Goal: Task Accomplishment & Management: Complete application form

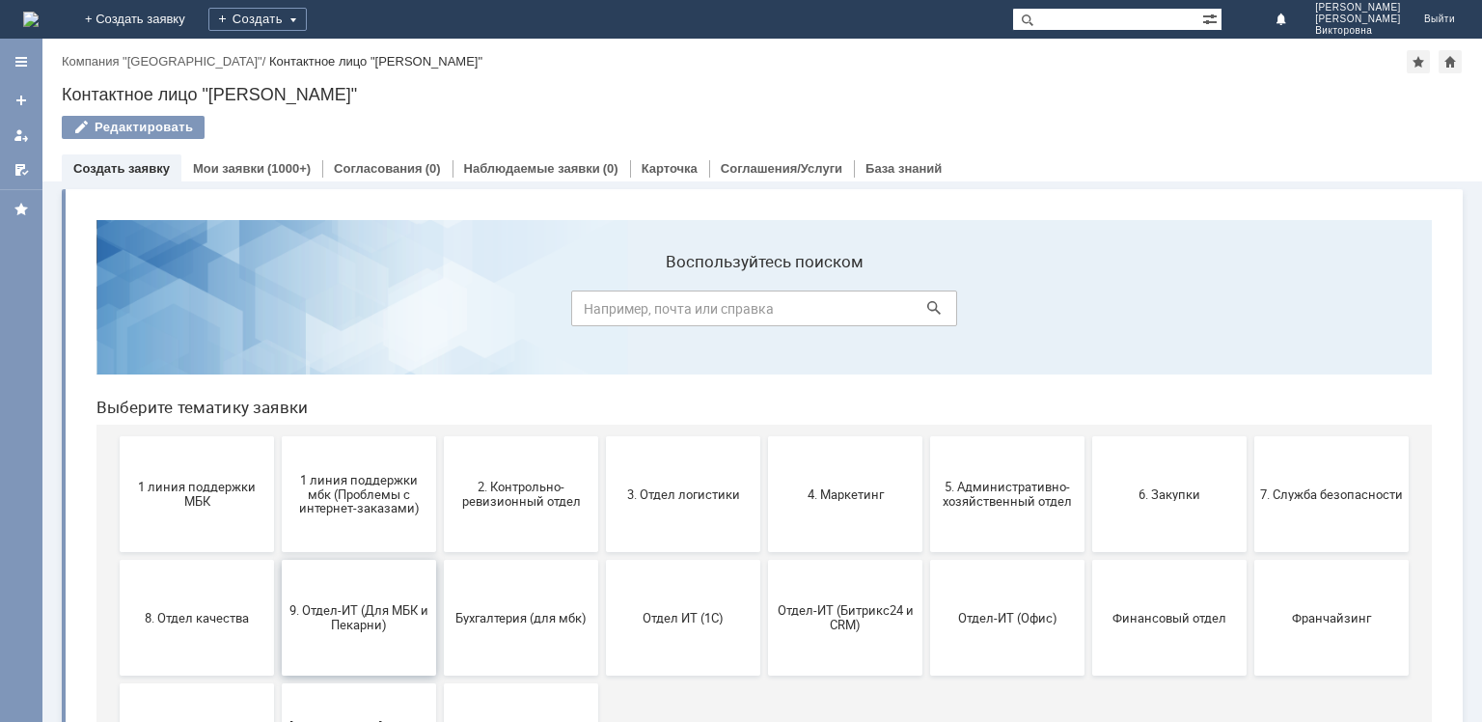
click at [359, 623] on span "9. Отдел-ИТ (Для МБК и Пекарни)" at bounding box center [359, 617] width 143 height 29
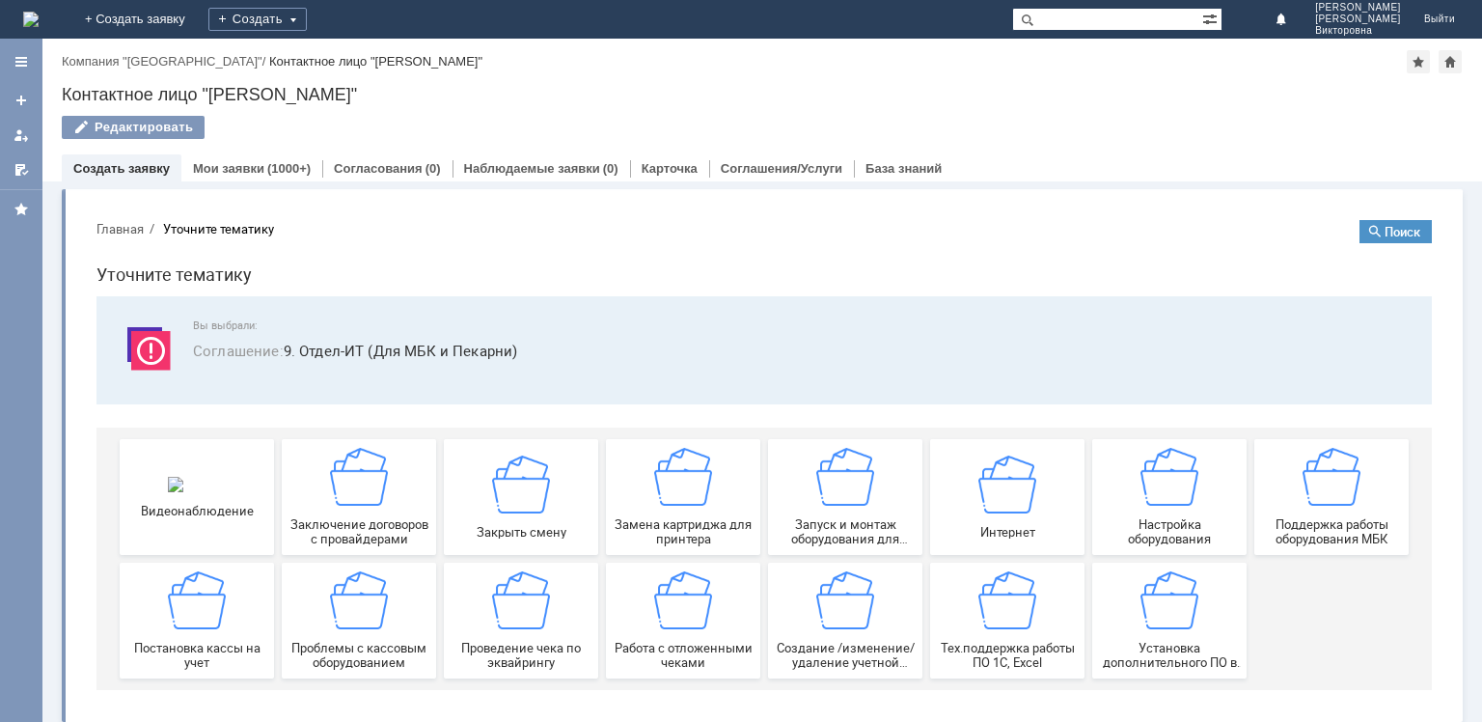
scroll to position [8, 0]
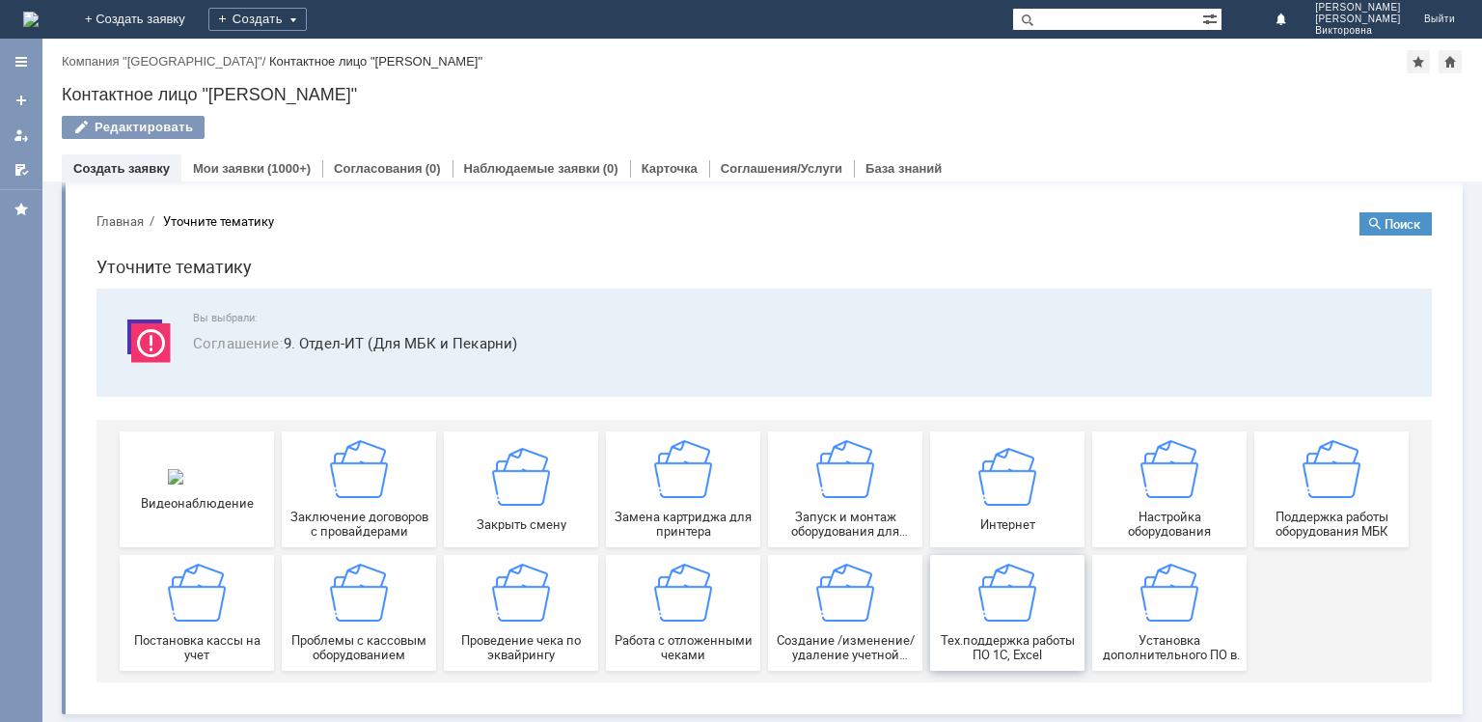
click at [1015, 628] on div "Тех.поддержка работы ПО 1С, Excel" at bounding box center [1007, 613] width 143 height 98
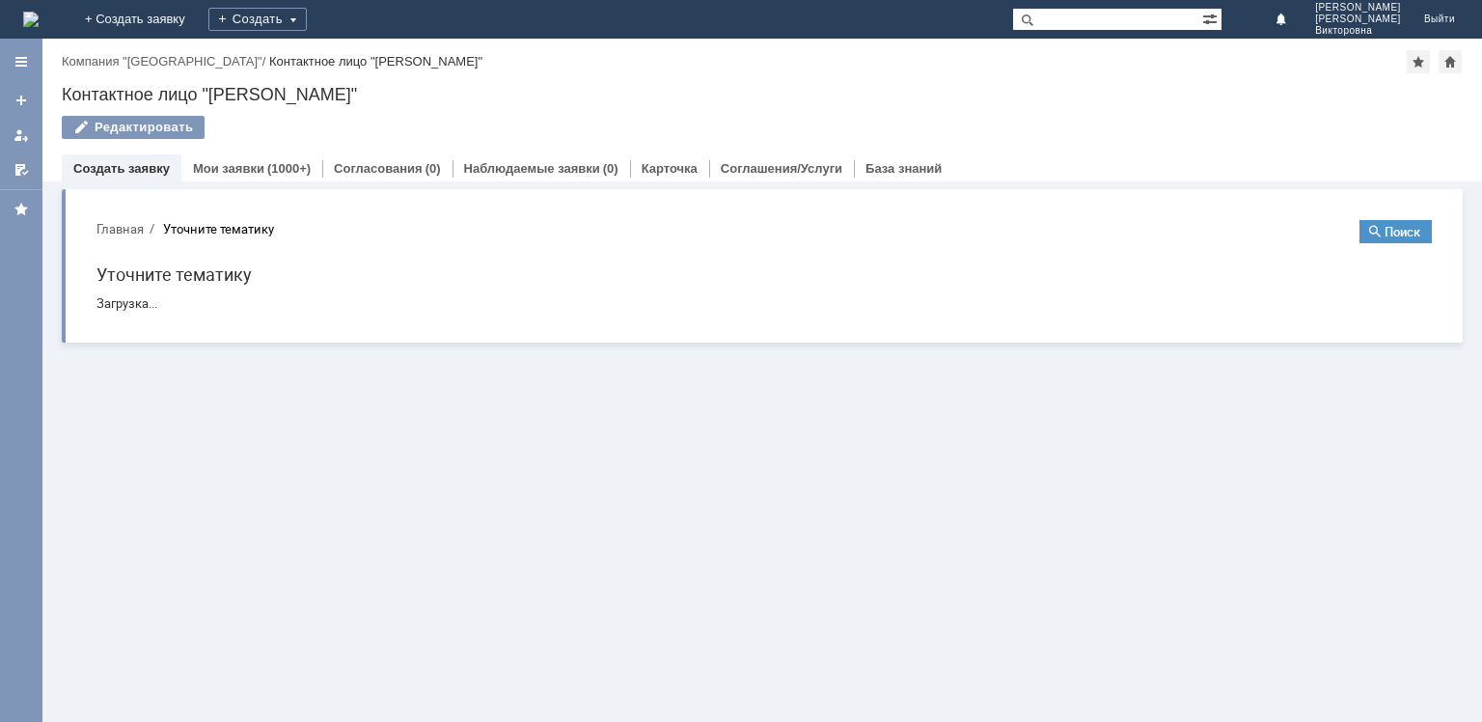
scroll to position [0, 0]
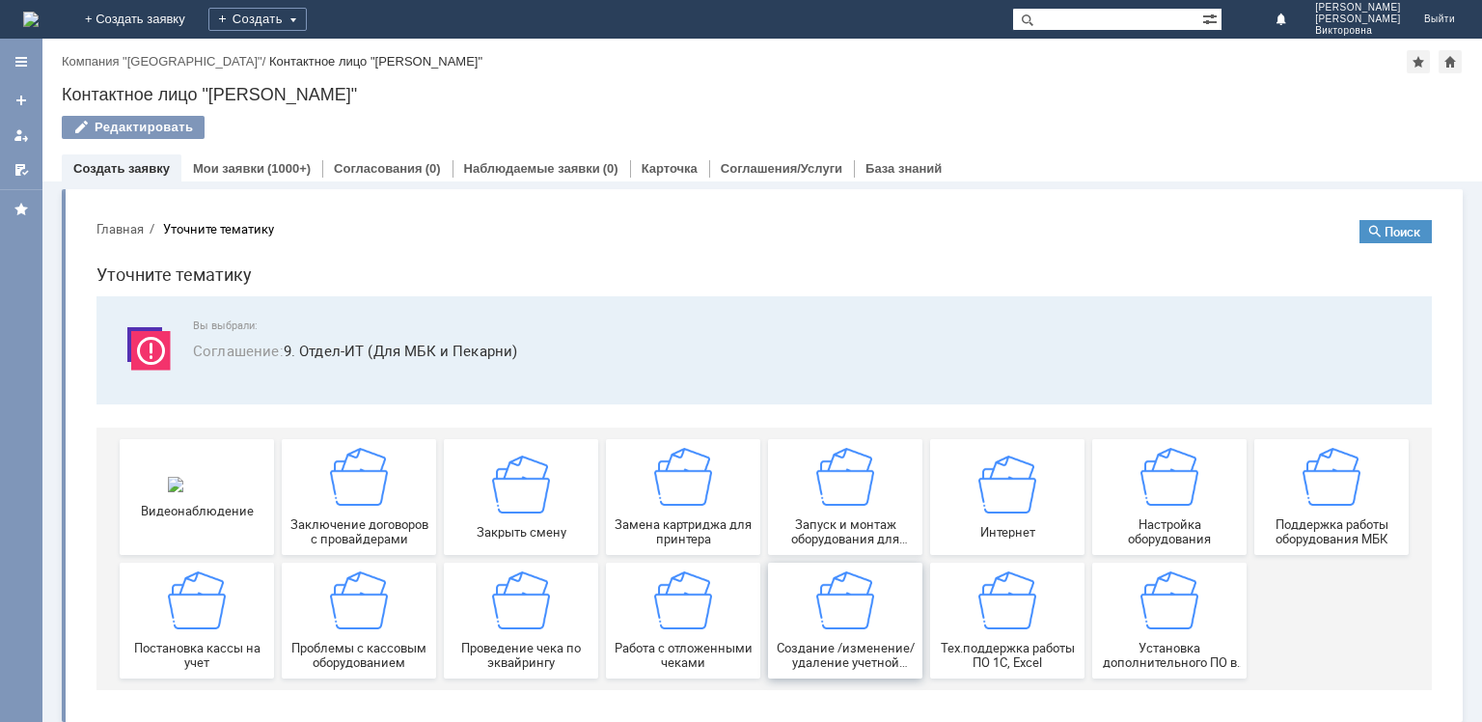
click at [833, 604] on img at bounding box center [846, 600] width 58 height 58
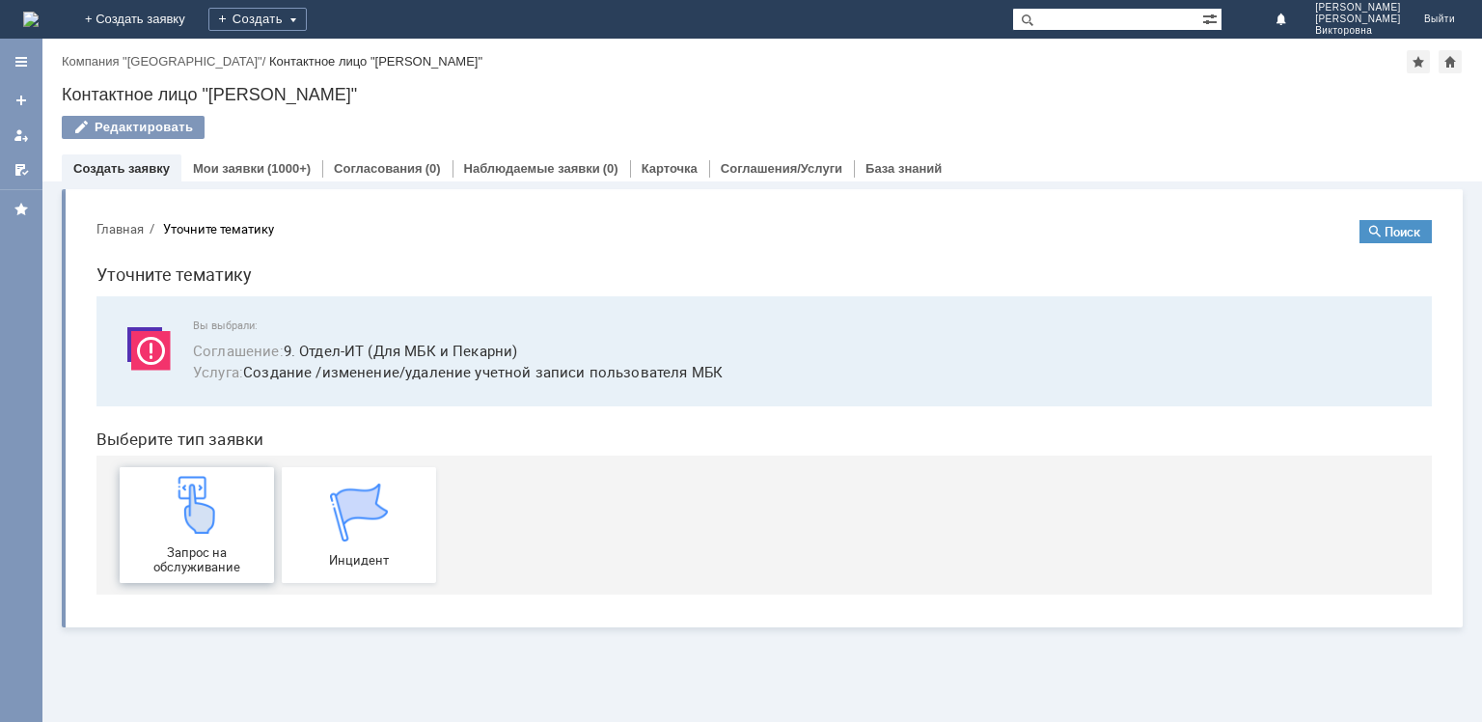
click at [193, 515] on img at bounding box center [197, 505] width 58 height 58
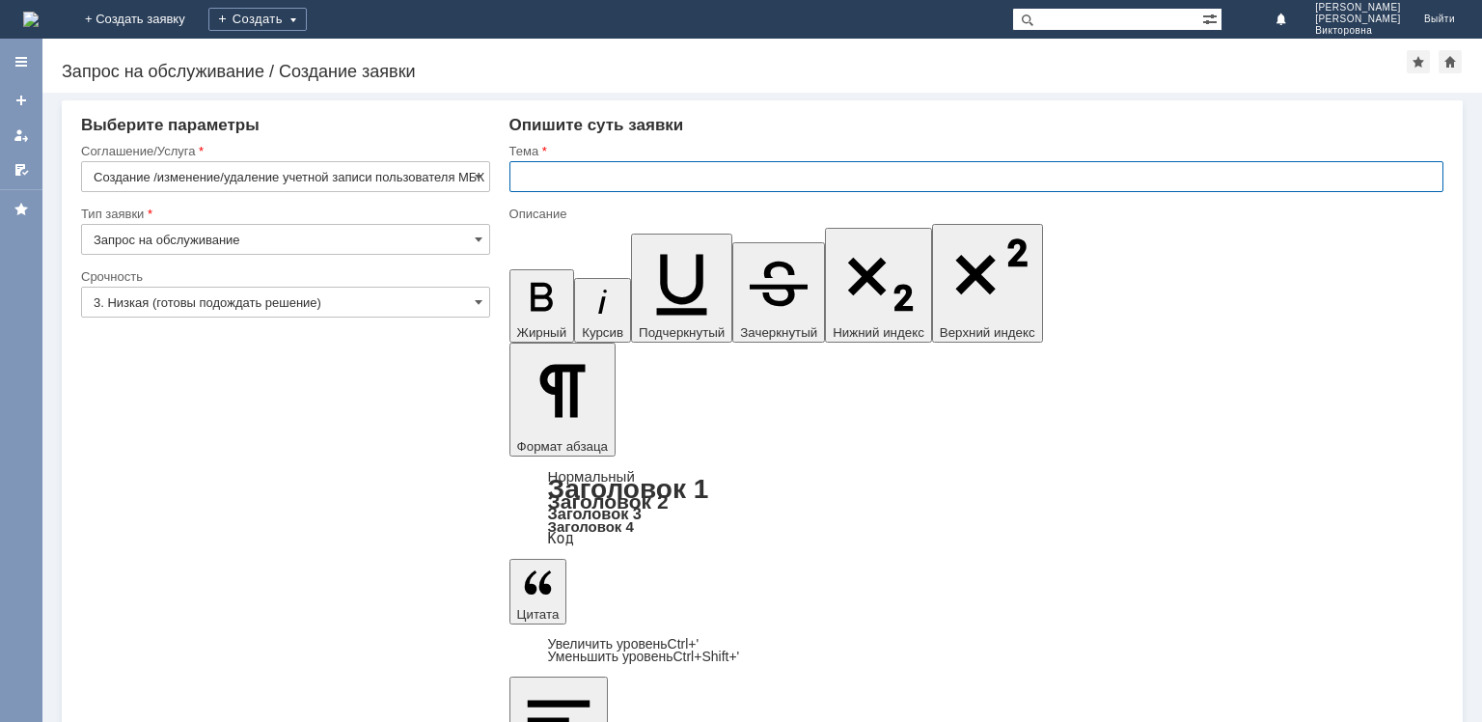
click at [551, 176] on input "text" at bounding box center [977, 176] width 934 height 31
type input "Личный ШК."
click at [354, 305] on input "3. Низкая (готовы подождать решение)" at bounding box center [285, 302] width 409 height 31
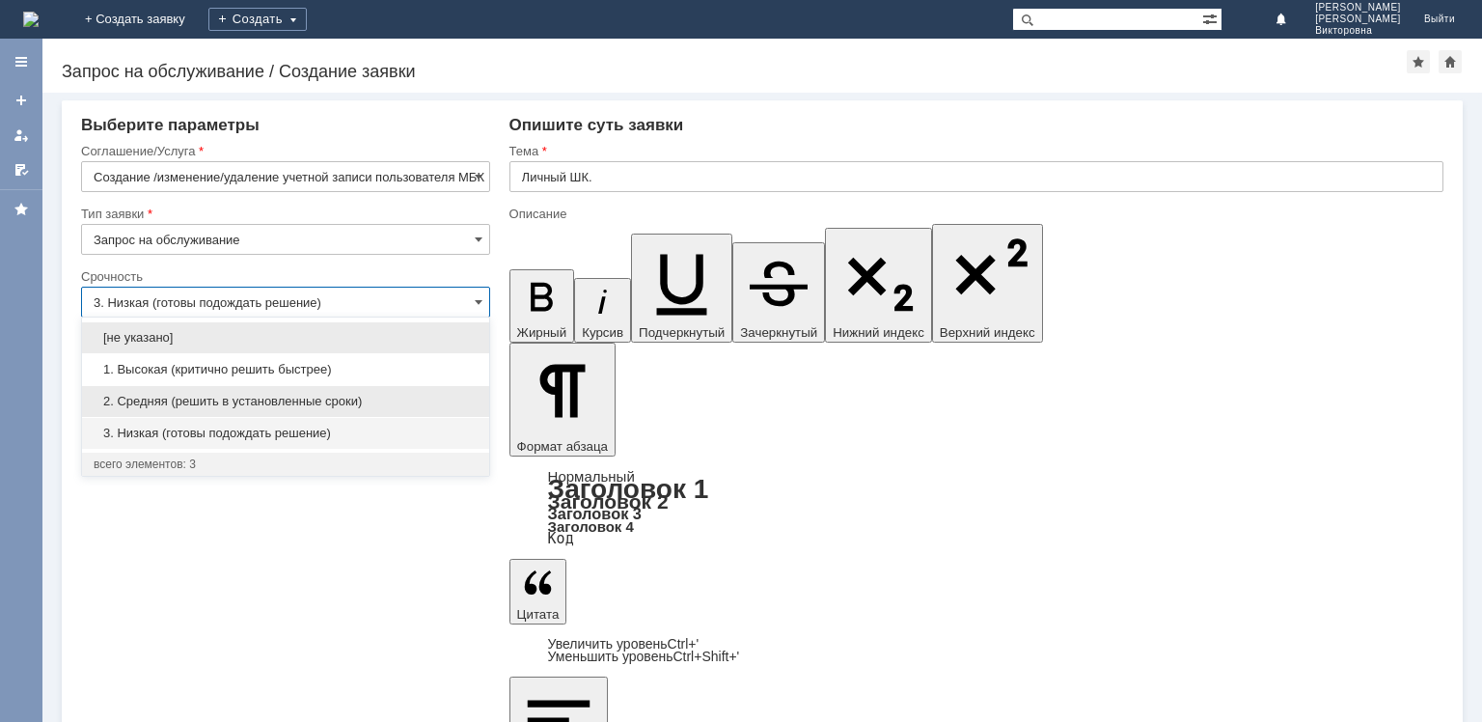
click at [259, 404] on span "2. Средняя (решить в установленные сроки)" at bounding box center [286, 401] width 384 height 15
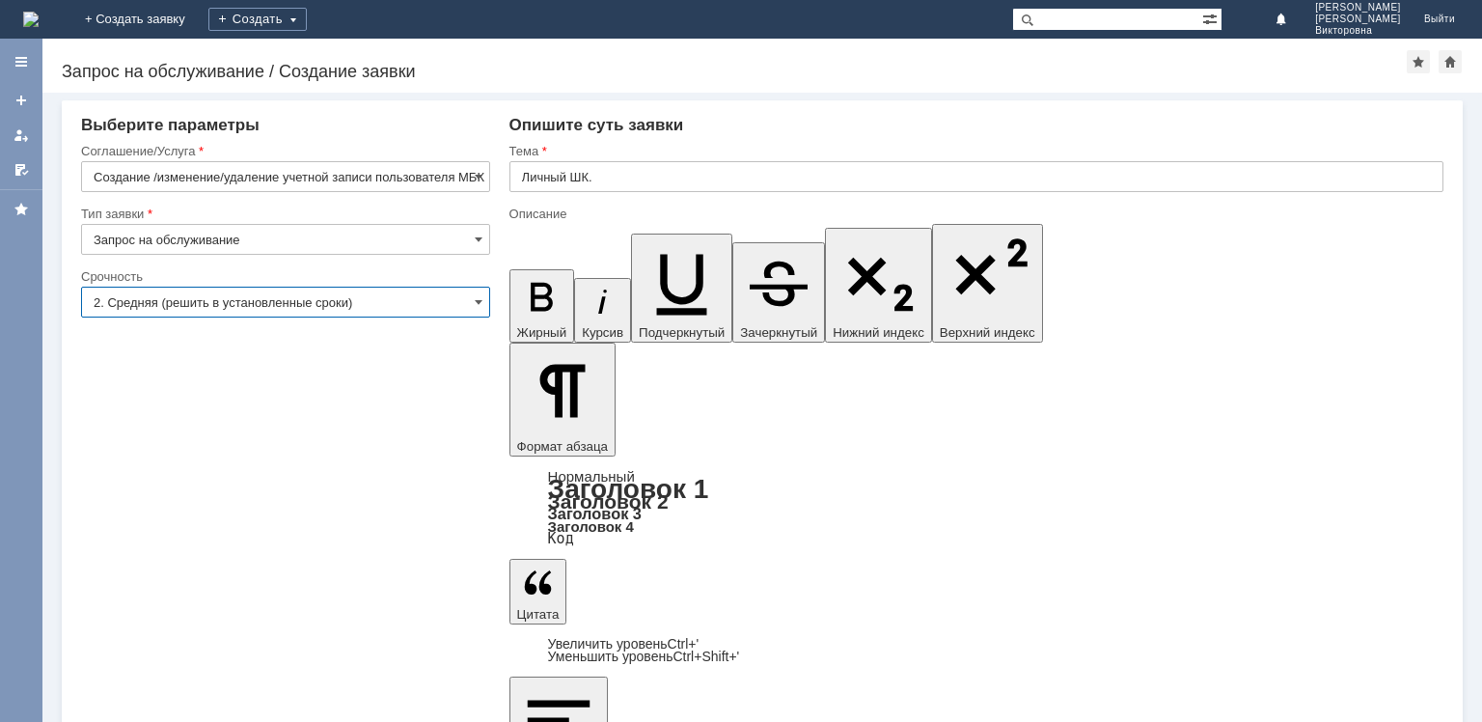
type input "2. Средняя (решить в установленные сроки)"
